Goal: Task Accomplishment & Management: Manage account settings

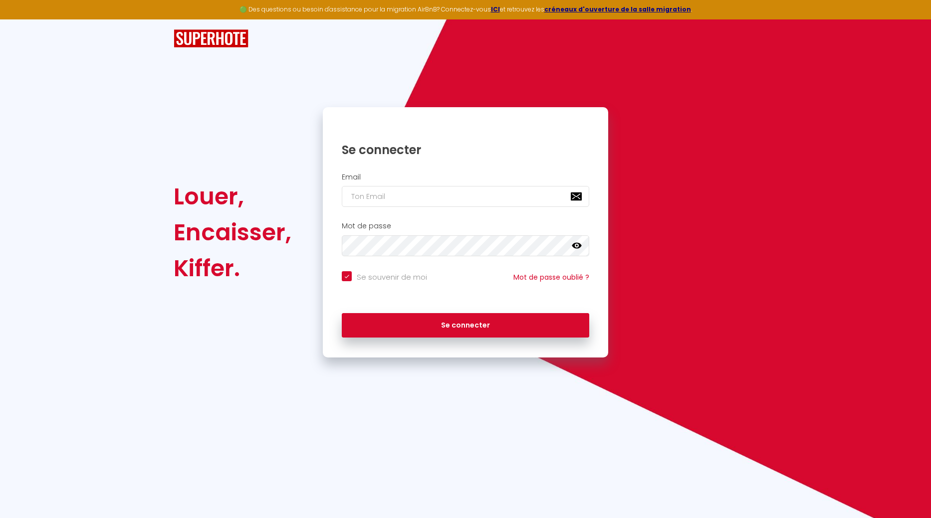
click at [659, 16] on div "🟢 Des questions ou besoin d'assistance pour la migration AirBnB? Connectez-vous…" at bounding box center [465, 259] width 931 height 518
click at [390, 198] on input "email" at bounding box center [465, 196] width 247 height 21
type input "b"
checkbox input "true"
type input "ba"
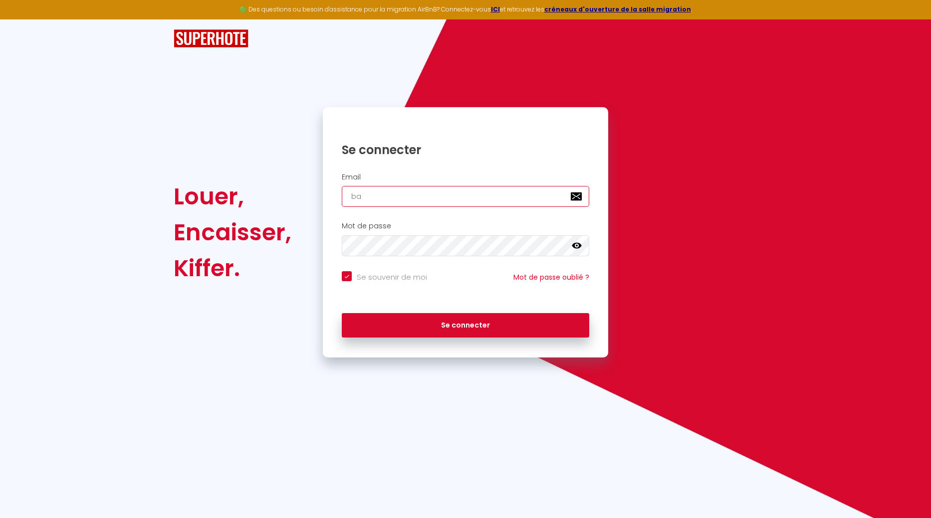
checkbox input "true"
type input "bas"
checkbox input "true"
type input "bast"
checkbox input "true"
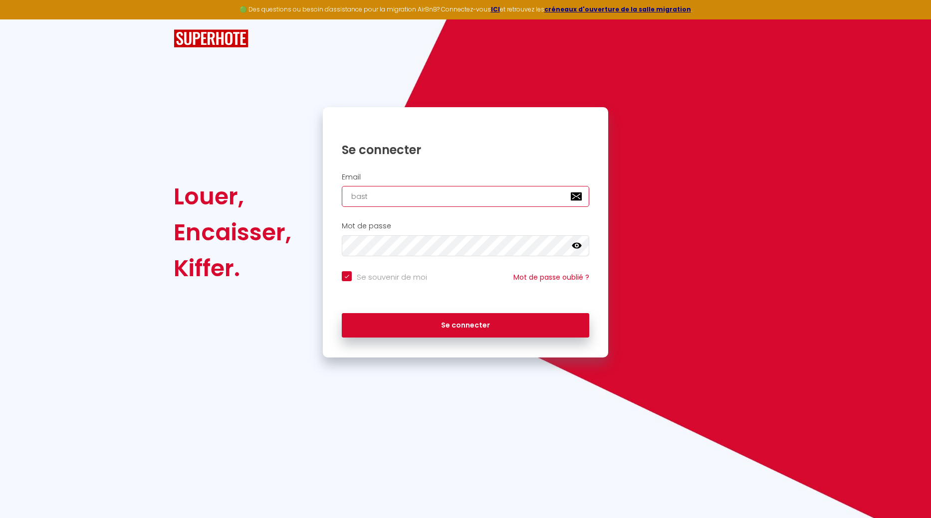
type input "baste"
checkbox input "true"
type input "bastet"
checkbox input "true"
type input "basteth"
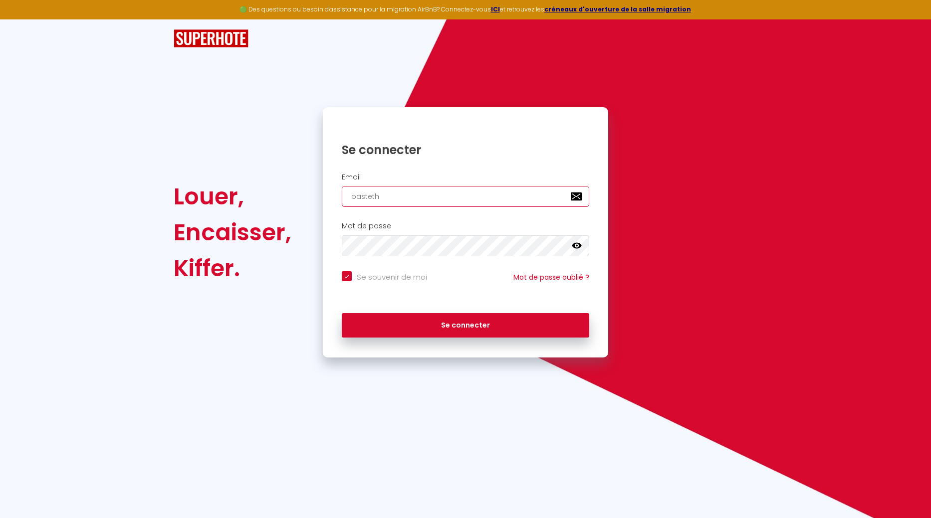
checkbox input "true"
type input "bastetho"
checkbox input "true"
type input "bastethom"
checkbox input "true"
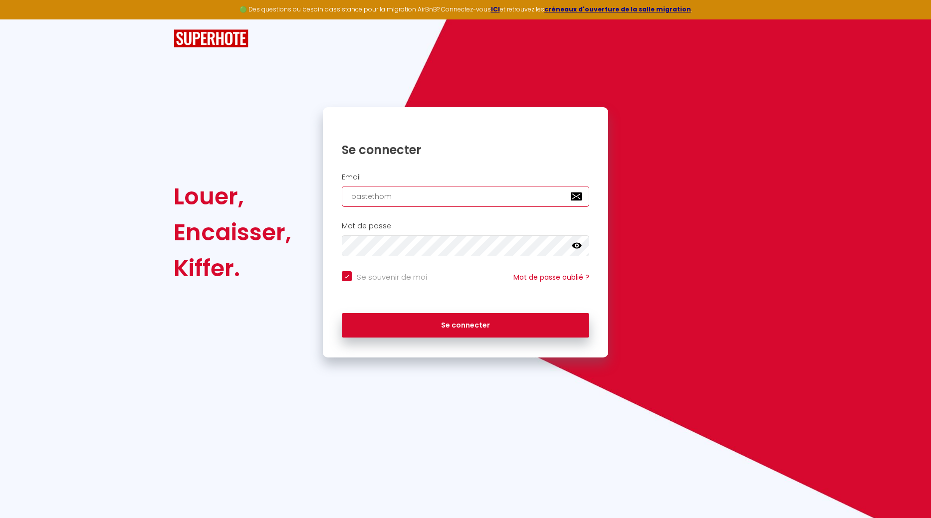
type input "bastethome"
checkbox input "true"
type input "bastethomes"
checkbox input "true"
type input "bastethomesa"
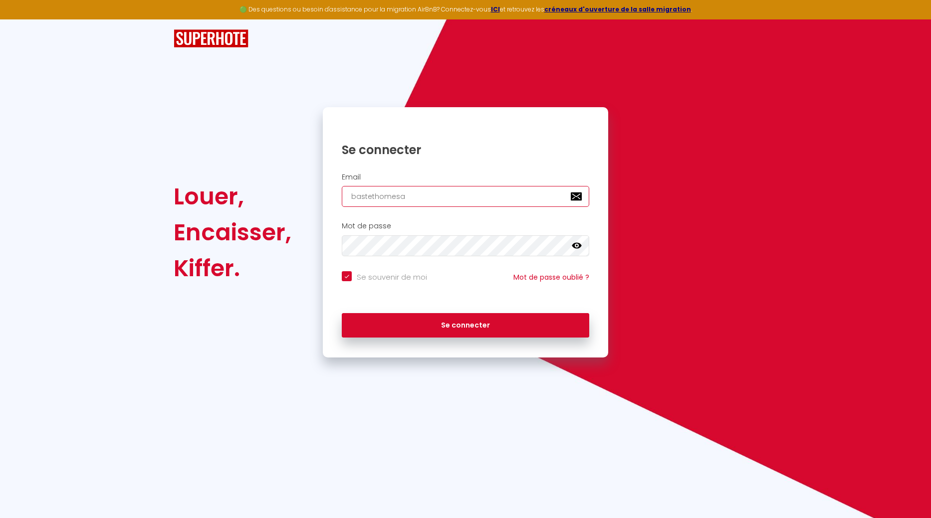
checkbox input "true"
type input "bastethomesas"
checkbox input "true"
type input "bastethomesas@"
checkbox input "true"
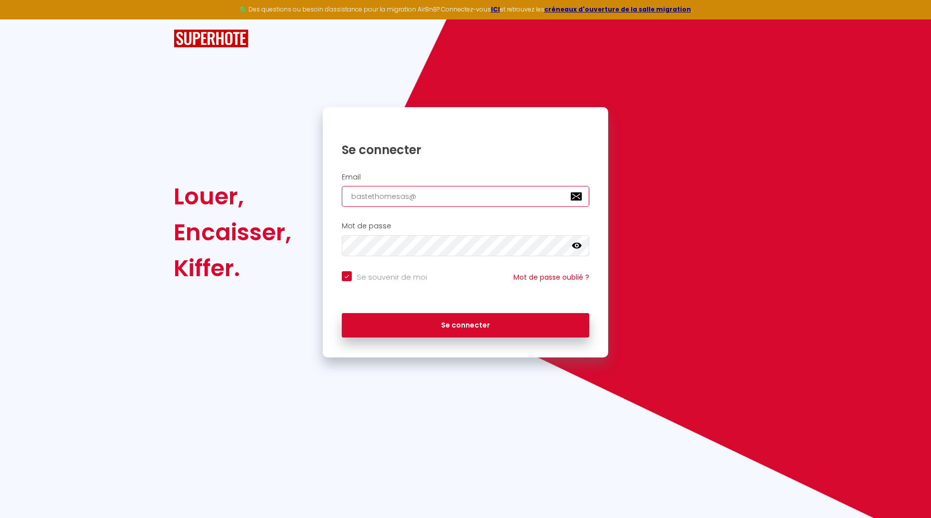
type input "bastethomesas@g"
checkbox input "true"
type input "bastethomesas@gm"
checkbox input "true"
type input "bastethomesas@gma"
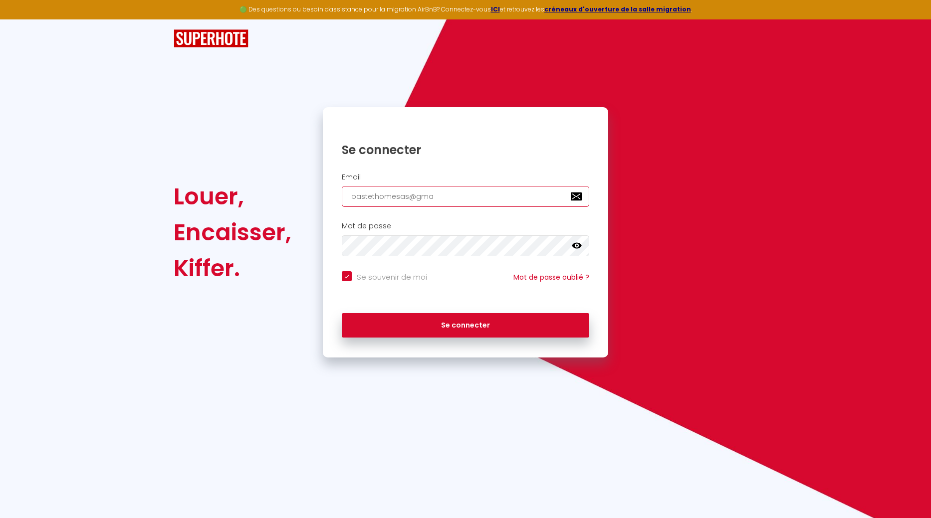
checkbox input "true"
type input "bastethomesas@gmai"
checkbox input "true"
type input "[EMAIL_ADDRESS]"
checkbox input "true"
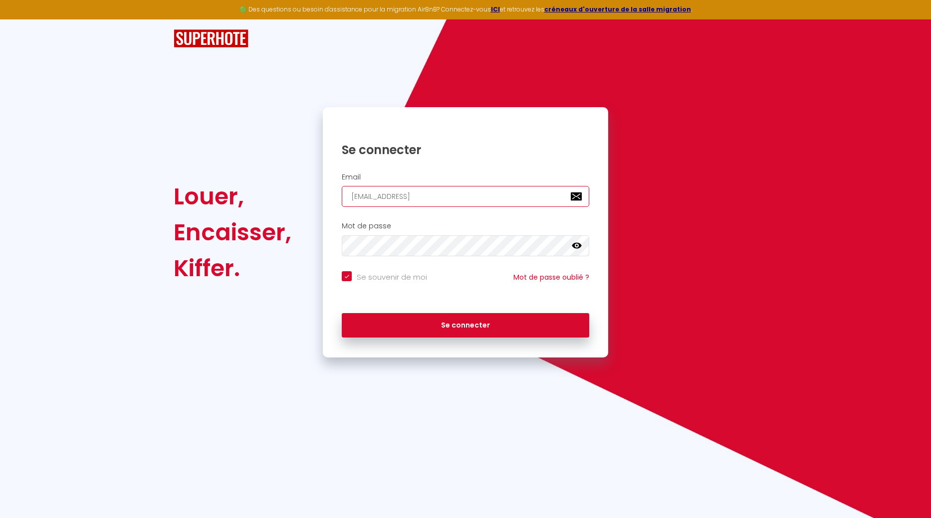
type input "[EMAIL_ADDRESS];"
checkbox input "true"
type input "[EMAIL_ADDRESS];c"
checkbox input "true"
type input "[EMAIL_ADDRESS];co"
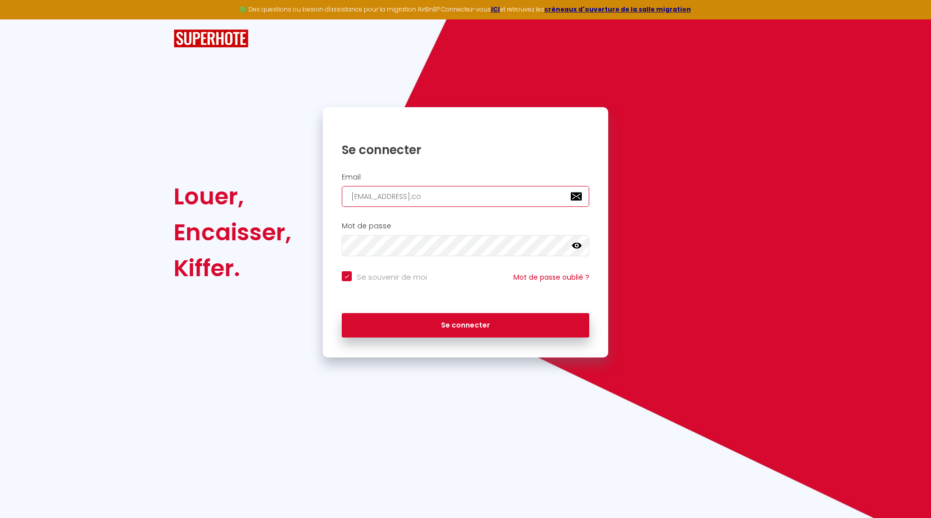
checkbox input "true"
type input "[EMAIL_ADDRESS];com"
checkbox input "true"
click at [434, 195] on input "[EMAIL_ADDRESS];com" at bounding box center [465, 196] width 247 height 21
type input "[EMAIL_ADDRESS]com"
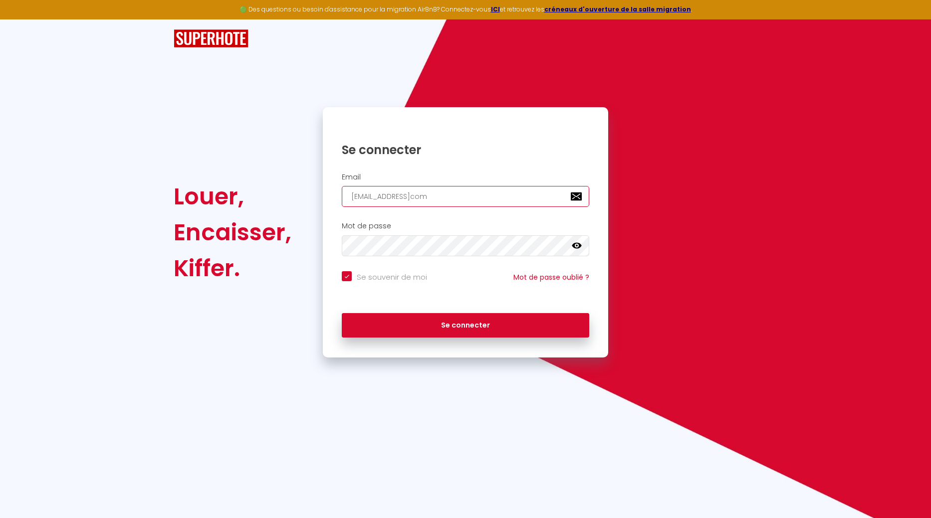
checkbox input "true"
type input "[EMAIL_ADDRESS][DOMAIN_NAME]"
checkbox input "true"
type input "[EMAIL_ADDRESS][DOMAIN_NAME]"
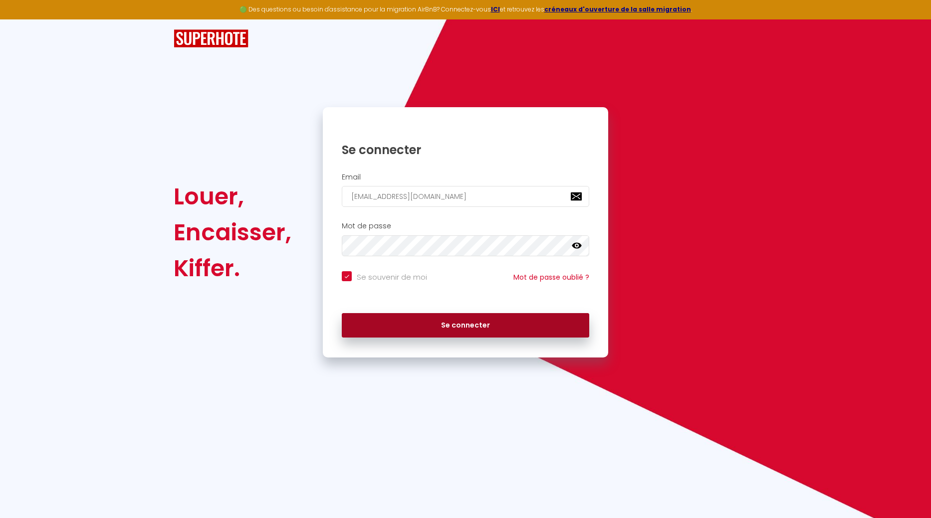
click at [455, 320] on button "Se connecter" at bounding box center [465, 325] width 247 height 25
checkbox input "true"
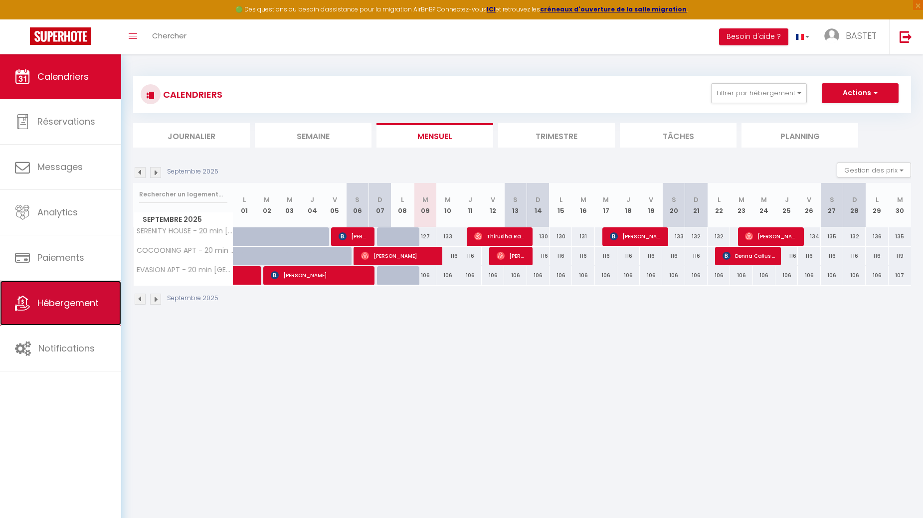
click at [64, 300] on span "Hébergement" at bounding box center [67, 303] width 61 height 12
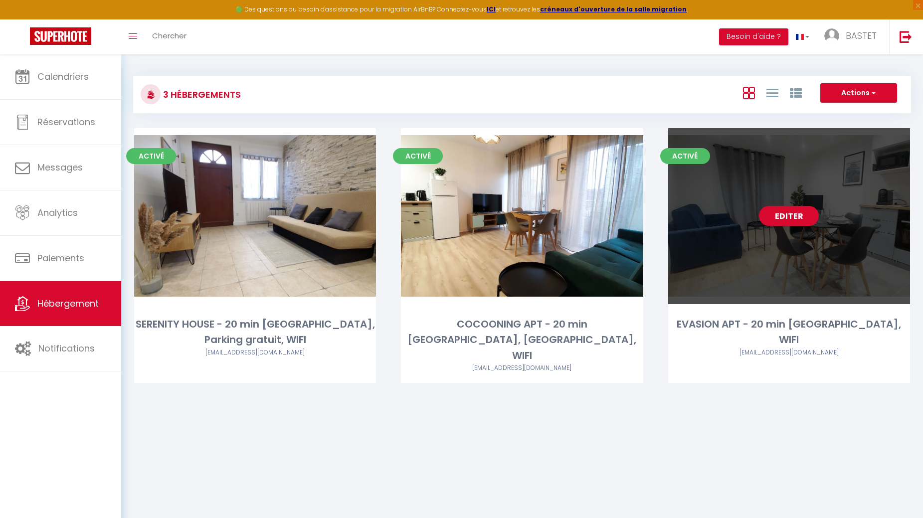
click at [779, 216] on link "Editer" at bounding box center [789, 216] width 60 height 20
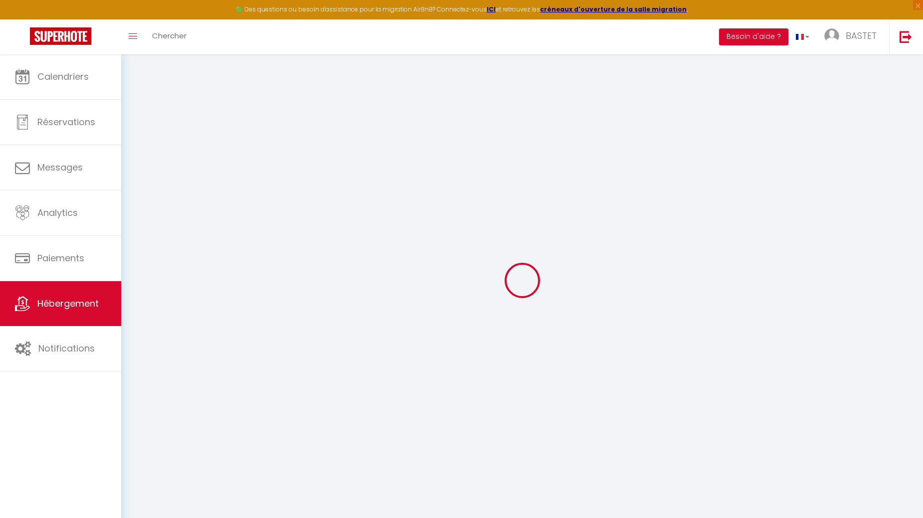
select select "- 11 %"
select select
checkbox input "false"
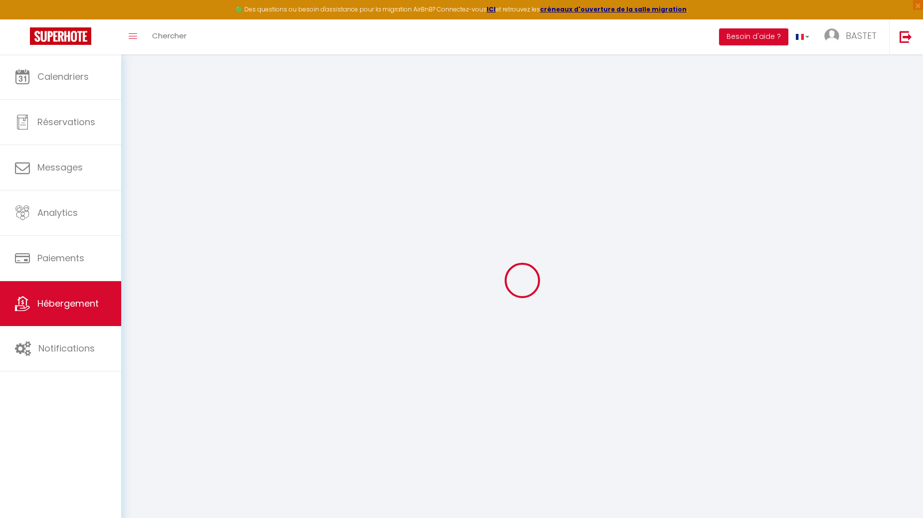
checkbox input "false"
select select "16:00"
select select
select select "11:00"
select select "30"
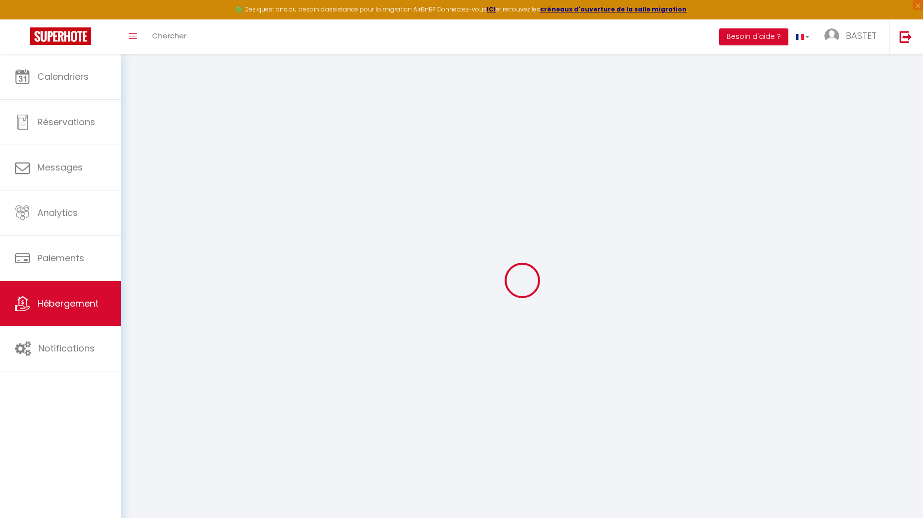
select select "120"
select select "21:00"
select select "5503-1291202011017583978"
select select
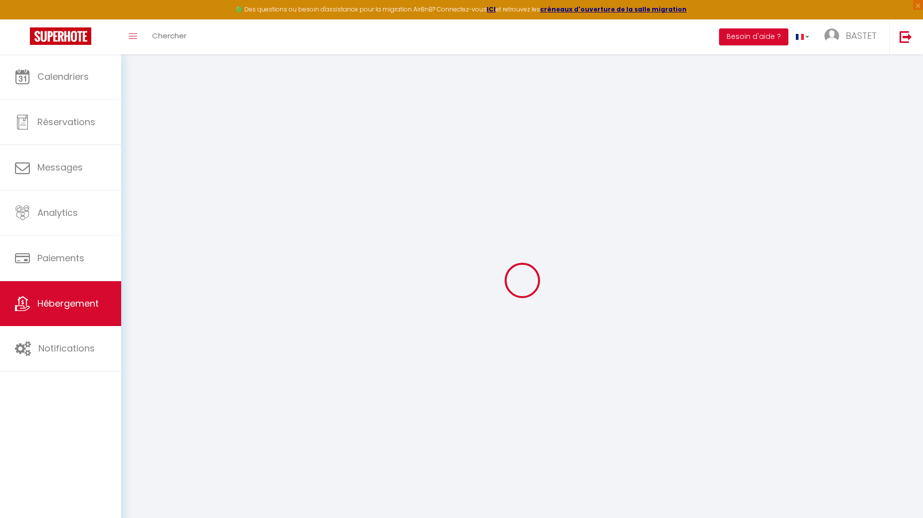
checkbox input "false"
select select
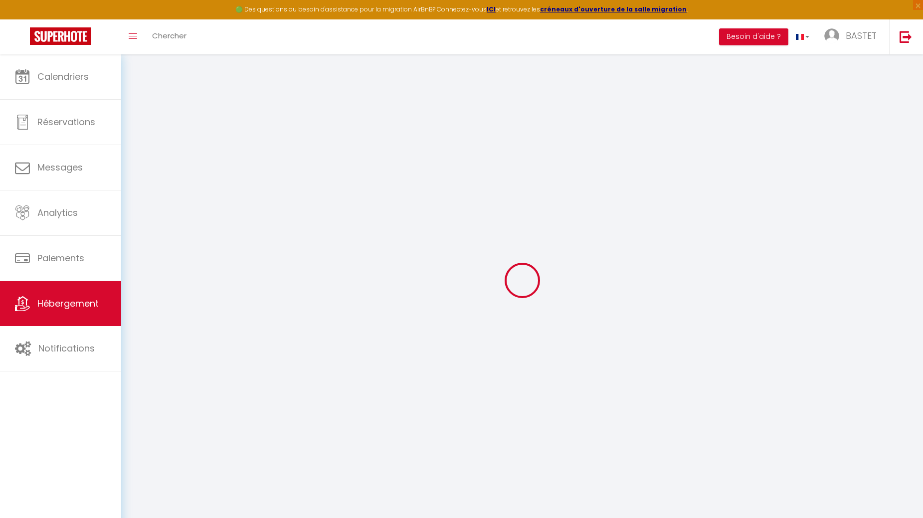
select select
checkbox input "false"
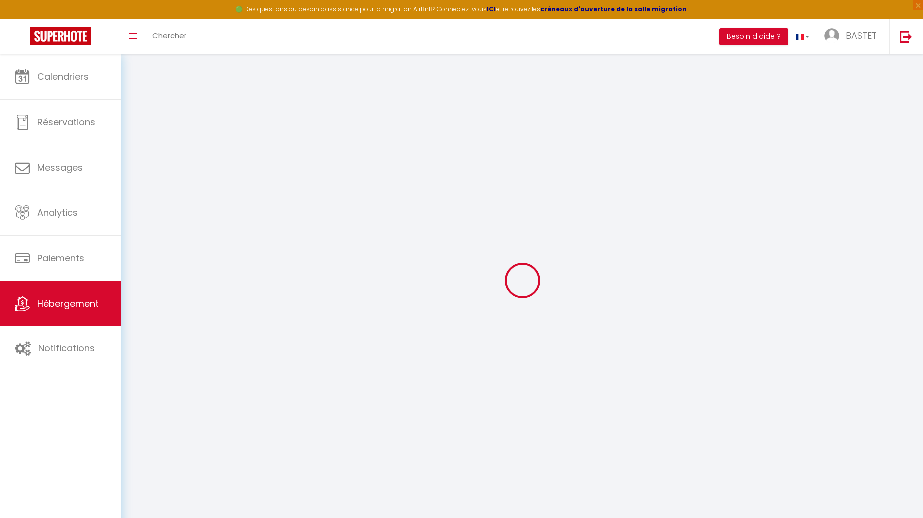
select select "365"
select select "EUR"
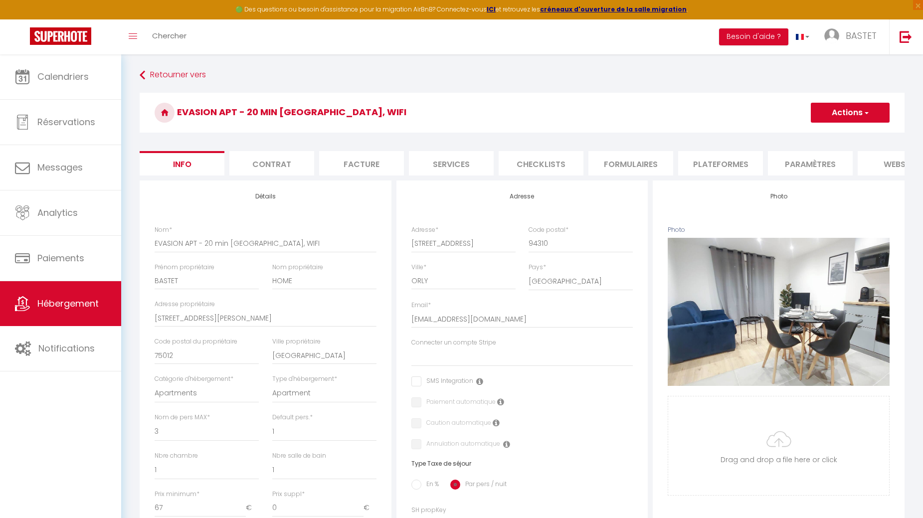
click at [802, 166] on li "Paramètres" at bounding box center [810, 163] width 85 height 24
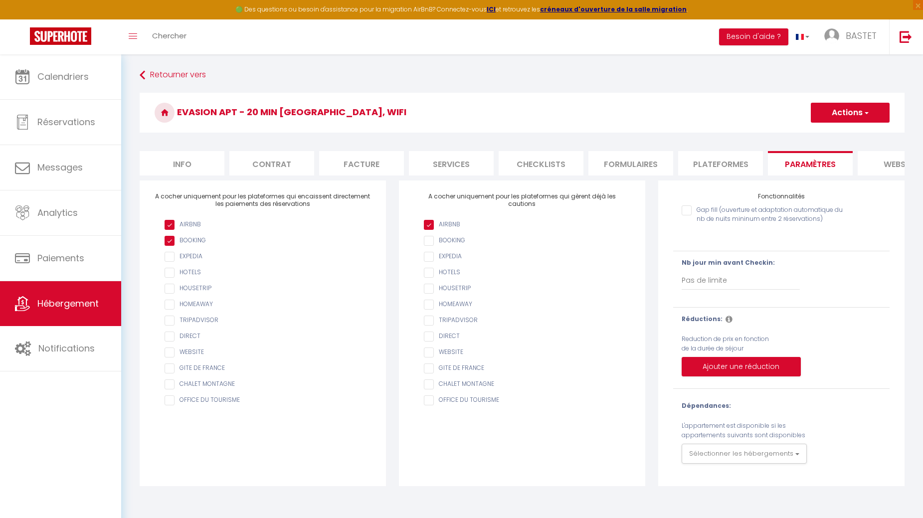
click at [742, 170] on li "Plateformes" at bounding box center [720, 163] width 85 height 24
select select
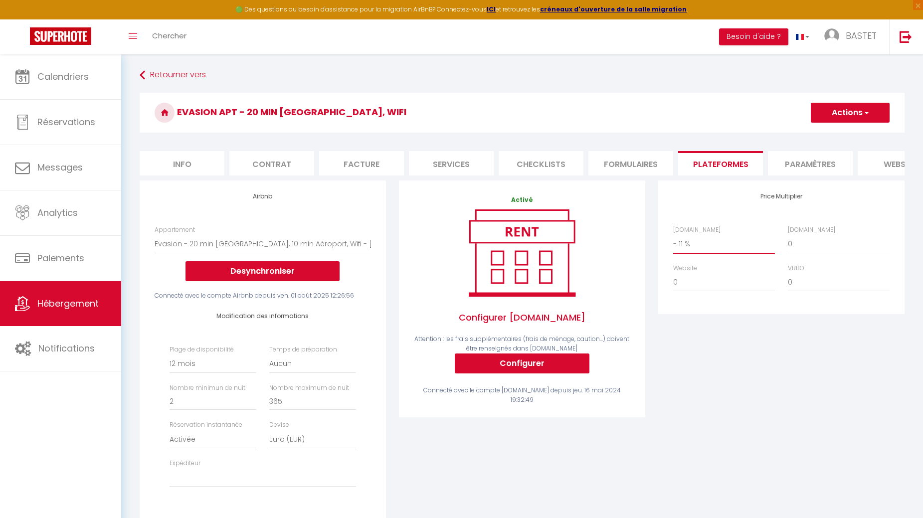
drag, startPoint x: 697, startPoint y: 251, endPoint x: 670, endPoint y: 252, distance: 26.4
click at [670, 252] on div "[DOMAIN_NAME] 0 + 1 % + 2 % + 3 % + 4 % + 5 % + 6 % + 7 % + 8 %" at bounding box center [724, 239] width 115 height 28
select select "- 9 %"
click at [673, 242] on select "0 + 1 % + 2 % + 3 % + 4 % + 5 % + 6 % + 7 % + 8 % + 9 %" at bounding box center [724, 243] width 102 height 19
select select
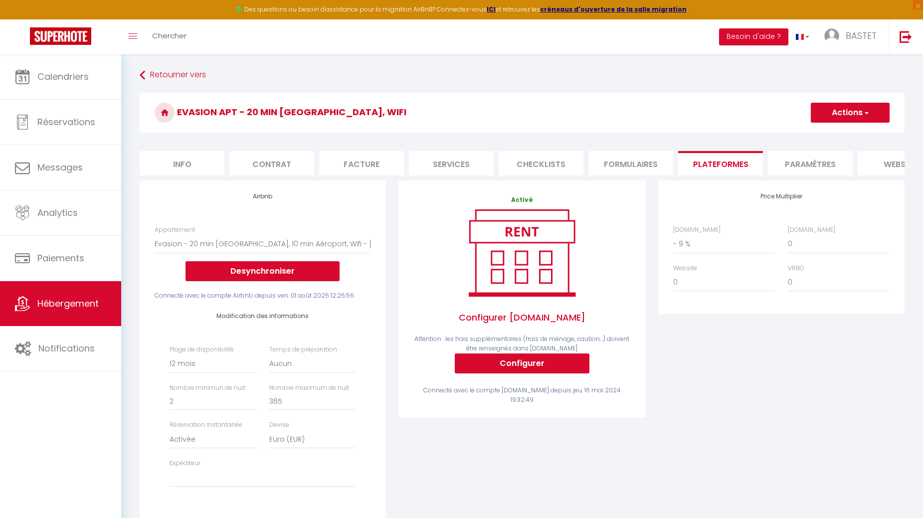
click at [861, 109] on button "Actions" at bounding box center [850, 113] width 79 height 20
click at [850, 134] on link "Enregistrer" at bounding box center [849, 134] width 79 height 13
select select "365"
select select "EUR"
select select
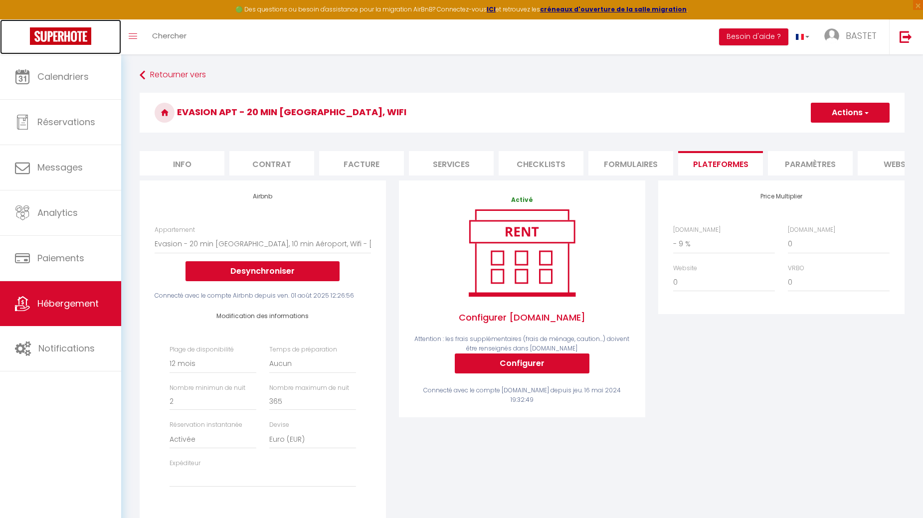
click at [46, 34] on img at bounding box center [60, 35] width 61 height 17
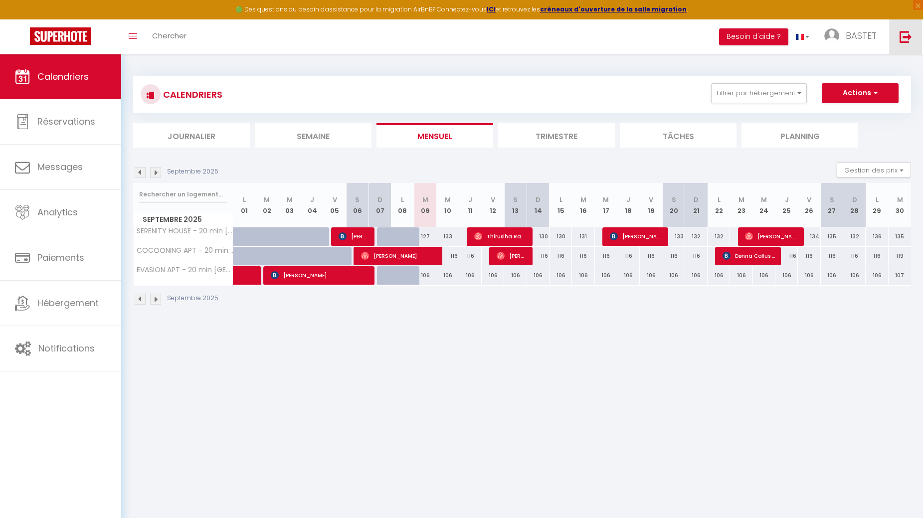
click at [909, 36] on img at bounding box center [906, 36] width 12 height 12
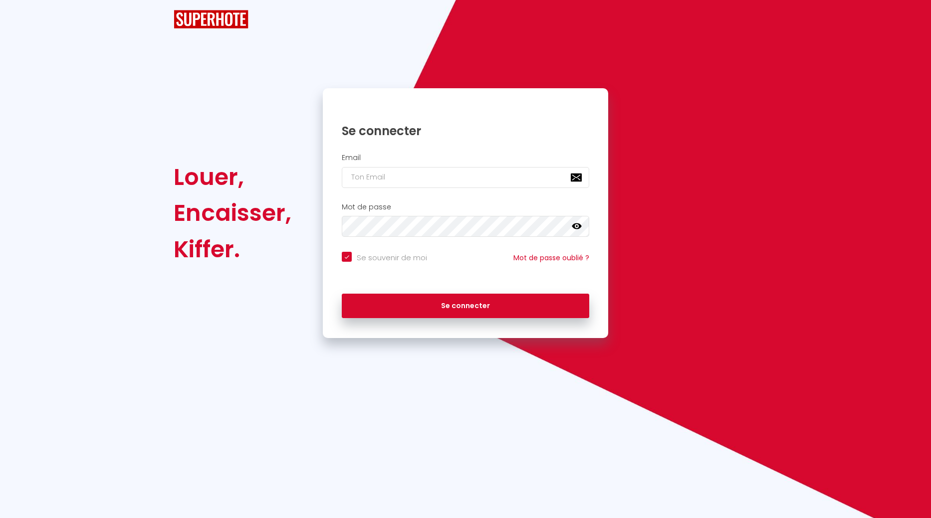
checkbox input "true"
